Goal: Information Seeking & Learning: Learn about a topic

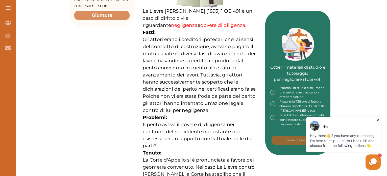
scroll to position [224, 0]
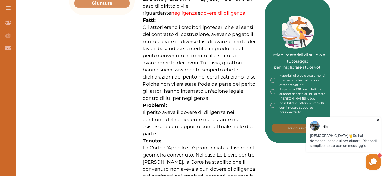
click at [142, 16] on div "Le Lievre [PERSON_NAME] [1893] 1 QB 491 è un caso di diritto civile riguardante…" at bounding box center [200, 89] width 131 height 406
drag, startPoint x: 142, startPoint y: 16, endPoint x: 135, endPoint y: -25, distance: 41.9
drag, startPoint x: 143, startPoint y: 17, endPoint x: 174, endPoint y: 20, distance: 31.5
click at [174, 24] on p "Gli attori erano i creditori ipotecari che, ai sensi del contratto di costruzio…" at bounding box center [200, 63] width 114 height 78
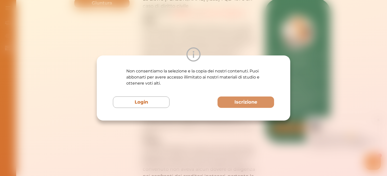
click at [174, 20] on div "Non consentiamo la selezione e la copia dei nostri contenuti. Puoi abbonarti pe…" at bounding box center [193, 88] width 387 height 176
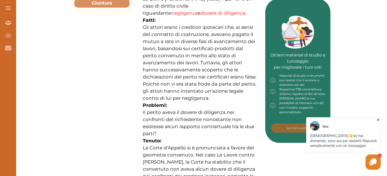
click at [174, 20] on div "Non consentiamo la selezione e la copia dei nostri contenuti. Puoi abbonarti pe…" at bounding box center [193, 88] width 387 height 176
click at [174, 24] on p "Gli attori erano i creditori ipotecari che, ai sensi del contratto di costruzio…" at bounding box center [200, 63] width 114 height 78
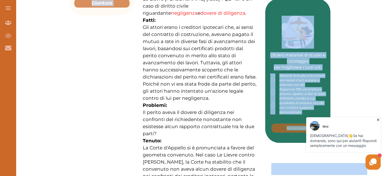
click at [174, 24] on p "Gli attori erano i creditori ipotecari che, ai sensi del contratto di costruzio…" at bounding box center [200, 63] width 114 height 78
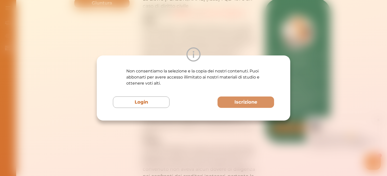
click at [174, 20] on div "Non consentiamo la selezione e la copia dei nostri contenuti. Puoi abbonarti pe…" at bounding box center [193, 88] width 387 height 176
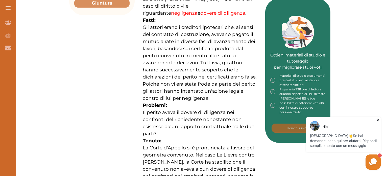
click at [356, 28] on div "Vuoi ottenere voti alti in Diritto civile ? Abbiamo creato una lista di control…" at bounding box center [200, 132] width 374 height 584
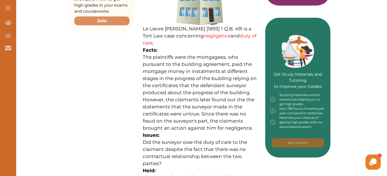
scroll to position [201, 0]
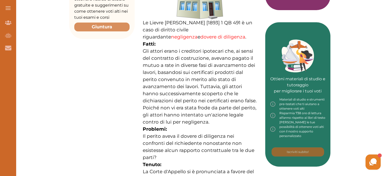
drag, startPoint x: 143, startPoint y: 12, endPoint x: 181, endPoint y: 13, distance: 37.9
click at [181, 20] on font "Le Lievre [PERSON_NAME] [1893] 1 QB 491 è un caso di diritto civile riguardante" at bounding box center [198, 30] width 110 height 20
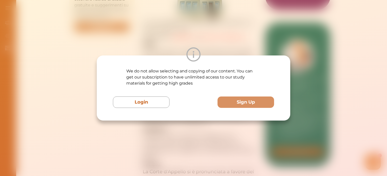
click at [181, 13] on div "We do not allow selecting and copying of our content. You can get our subscript…" at bounding box center [193, 88] width 387 height 176
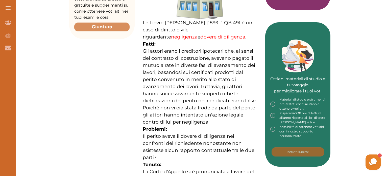
click at [181, 13] on div "Non consentiamo la selezione e la copia dei nostri contenuti. Puoi abbonarti pe…" at bounding box center [193, 88] width 387 height 176
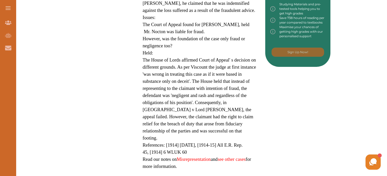
scroll to position [286, 0]
